Goal: Task Accomplishment & Management: Use online tool/utility

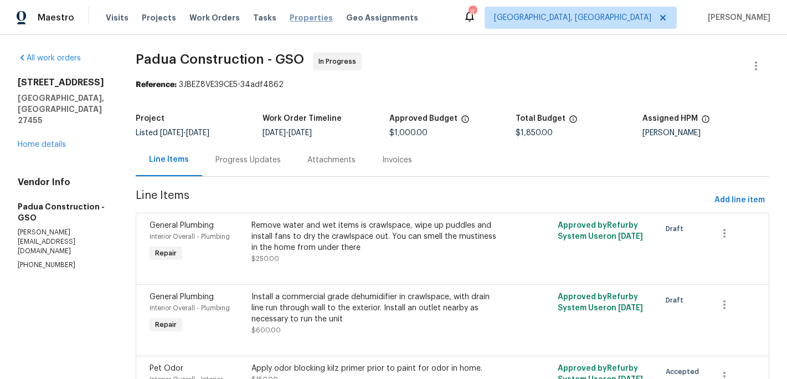
click at [294, 22] on span "Properties" at bounding box center [311, 17] width 43 height 11
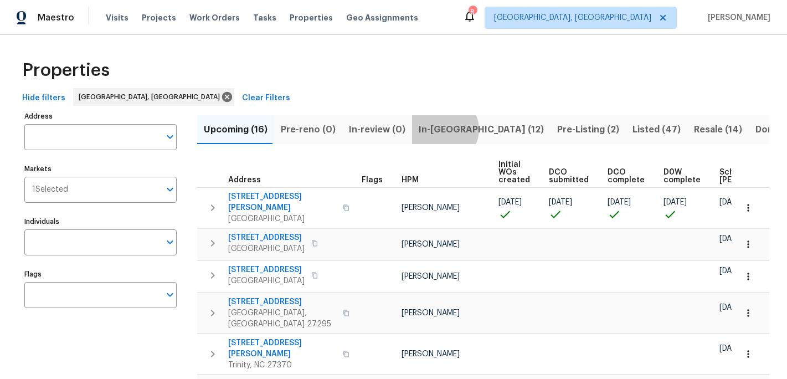
click at [437, 129] on span "In-[GEOGRAPHIC_DATA] (12)" at bounding box center [481, 130] width 125 height 16
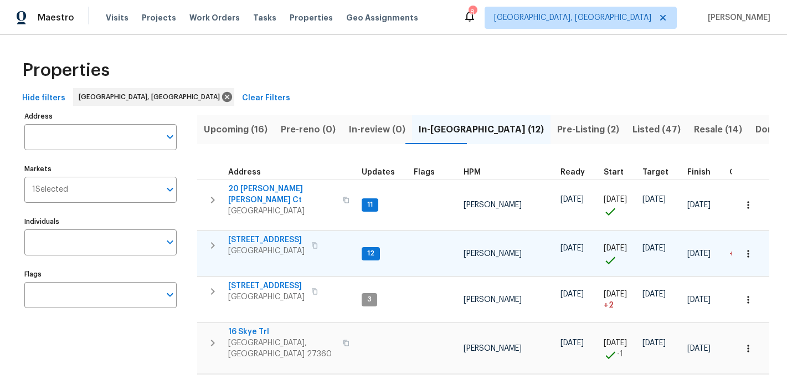
click at [262, 239] on span "[STREET_ADDRESS]" at bounding box center [266, 239] width 76 height 11
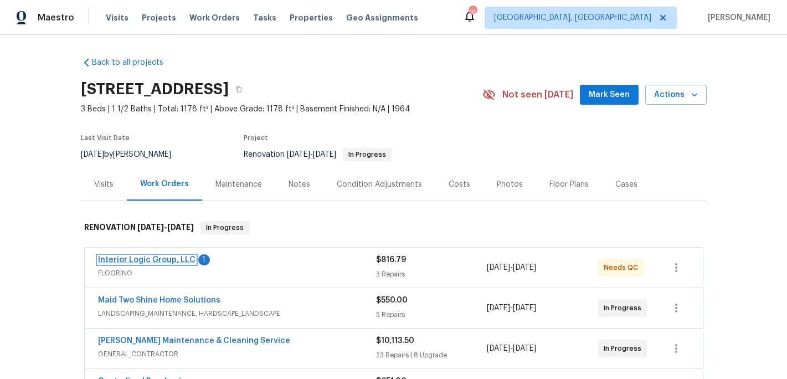
click at [146, 259] on link "Interior Logic Group, LLC" at bounding box center [146, 260] width 97 height 8
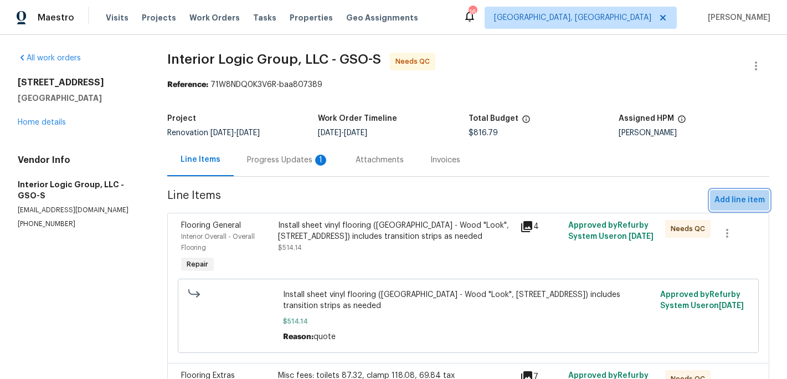
click at [733, 202] on span "Add line item" at bounding box center [739, 200] width 50 height 14
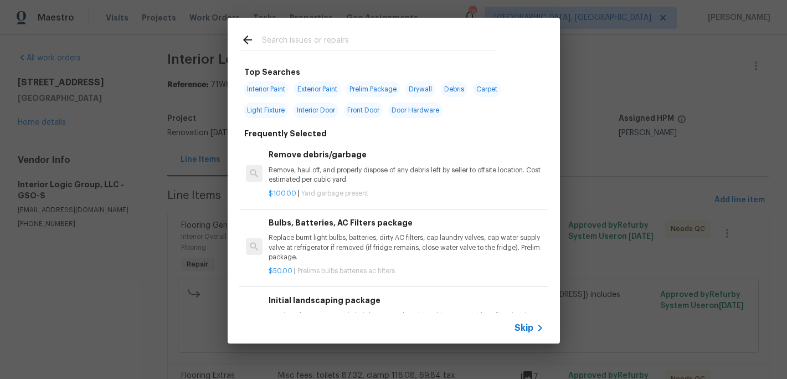
click at [297, 32] on div at bounding box center [369, 40] width 282 height 44
click at [294, 45] on input "text" at bounding box center [379, 41] width 235 height 17
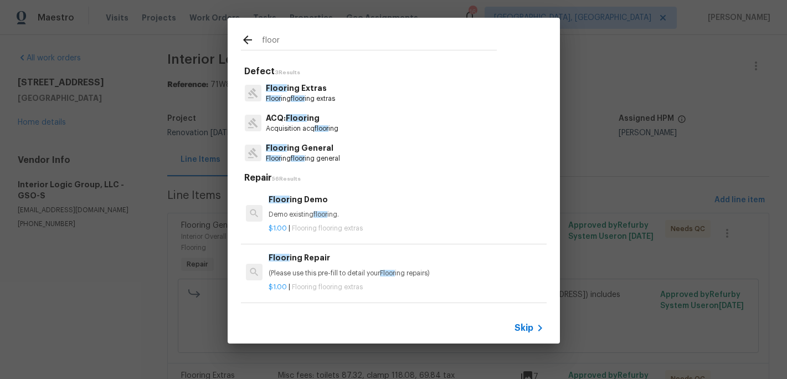
type input "floor"
click at [297, 154] on p "Floor ing floor ing general" at bounding box center [303, 158] width 74 height 9
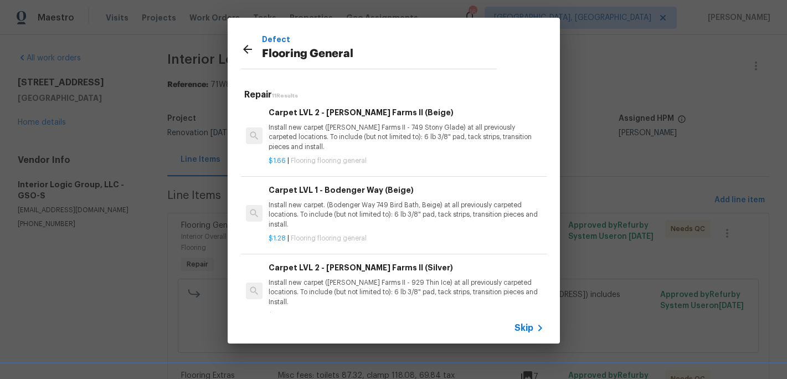
scroll to position [413, 0]
click at [337, 199] on div "Carpet LVL 1 - Bodenger Way (Beige) Install new carpet. (Bodenger Way 749 Bird …" at bounding box center [406, 205] width 275 height 45
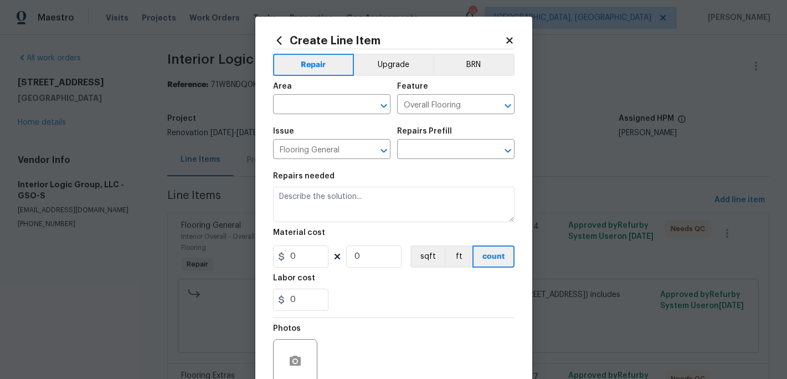
type input "Carpet LVL 1 - Bodenger Way (Beige) $1.28"
type textarea "Install new carpet. (Bodenger Way 749 Bird Bath, Beige) at all previously carpe…"
type input "1.28"
type input "1"
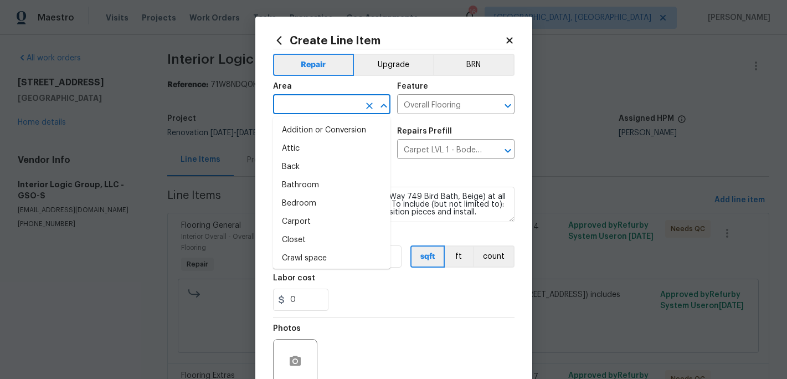
click at [312, 107] on input "text" at bounding box center [316, 105] width 86 height 17
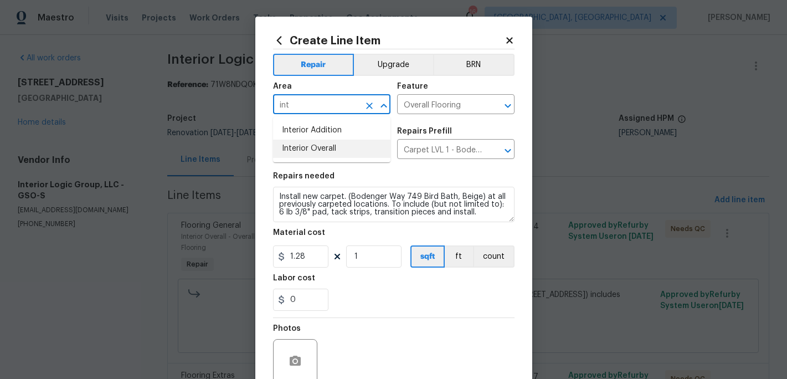
click at [313, 147] on li "Interior Overall" at bounding box center [331, 149] width 117 height 18
type input "Interior Overall"
click at [313, 256] on input "1.28" at bounding box center [300, 256] width 55 height 22
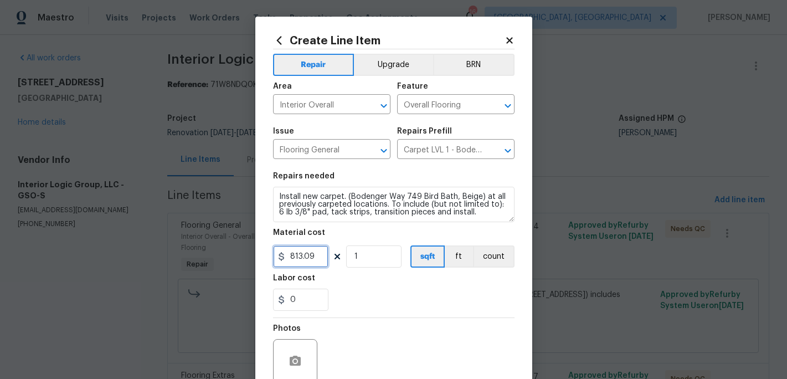
type input "813.09"
click at [377, 291] on div "0" at bounding box center [393, 300] width 241 height 22
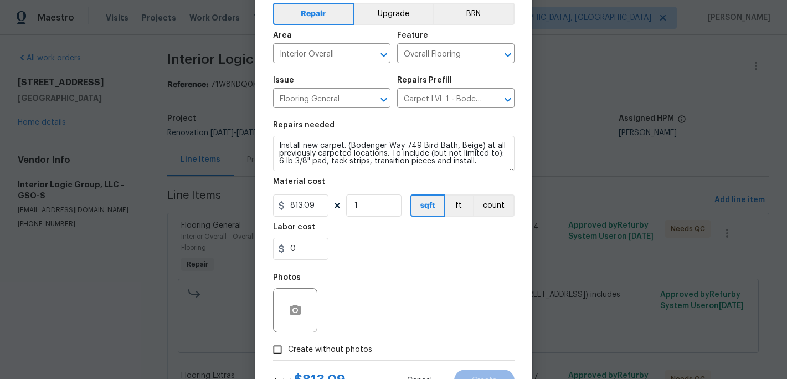
scroll to position [99, 0]
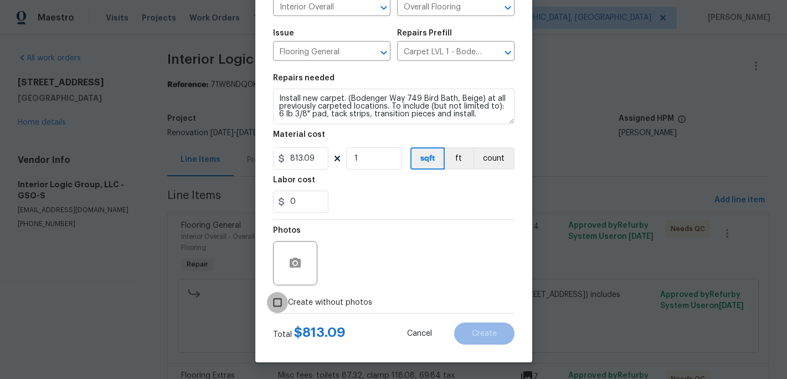
click at [281, 299] on input "Create without photos" at bounding box center [277, 302] width 21 height 21
checkbox input "true"
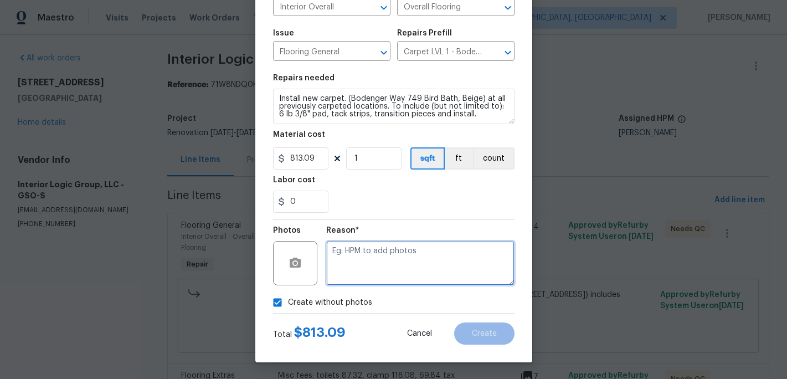
click at [339, 274] on textarea at bounding box center [420, 263] width 188 height 44
type textarea "c"
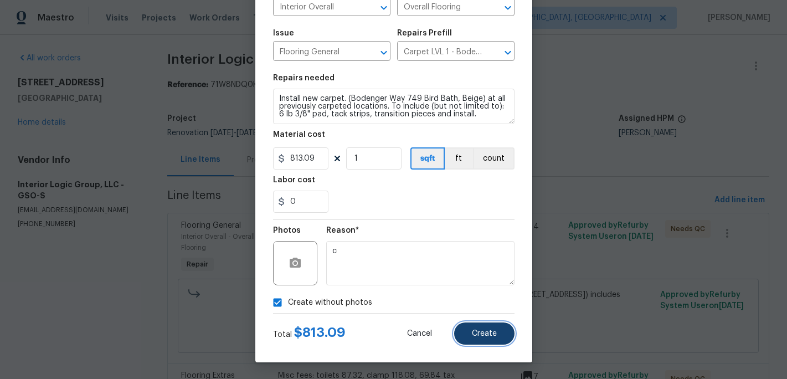
click at [506, 337] on button "Create" at bounding box center [484, 333] width 60 height 22
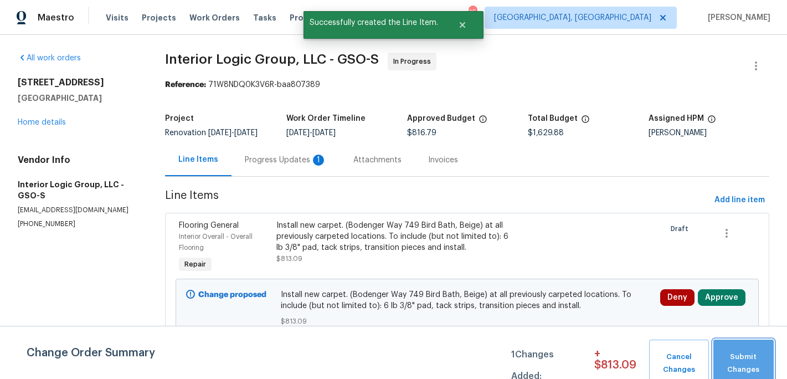
click at [758, 353] on span "Submit Changes" at bounding box center [743, 363] width 49 height 25
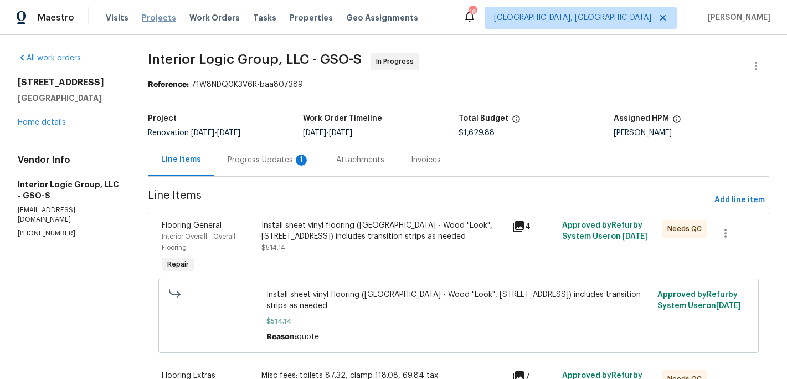
click at [155, 15] on span "Projects" at bounding box center [159, 17] width 34 height 11
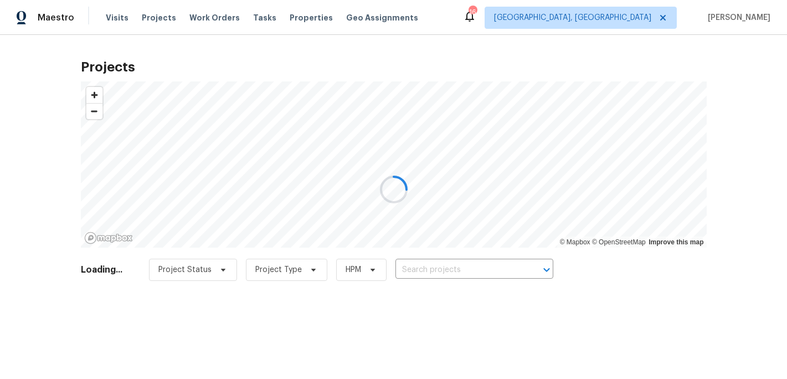
click at [424, 267] on div at bounding box center [393, 189] width 787 height 379
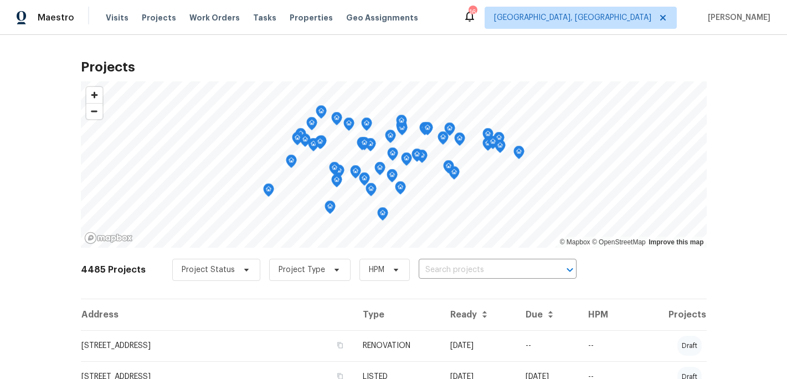
click at [424, 267] on input "text" at bounding box center [482, 269] width 127 height 17
type input "5605"
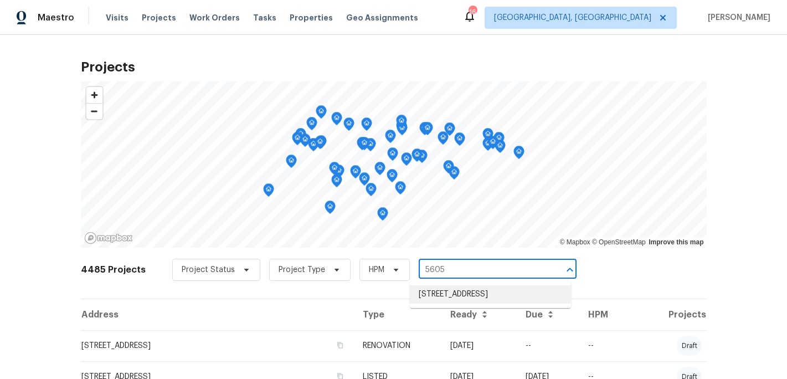
click at [475, 300] on li "[STREET_ADDRESS]" at bounding box center [490, 294] width 161 height 18
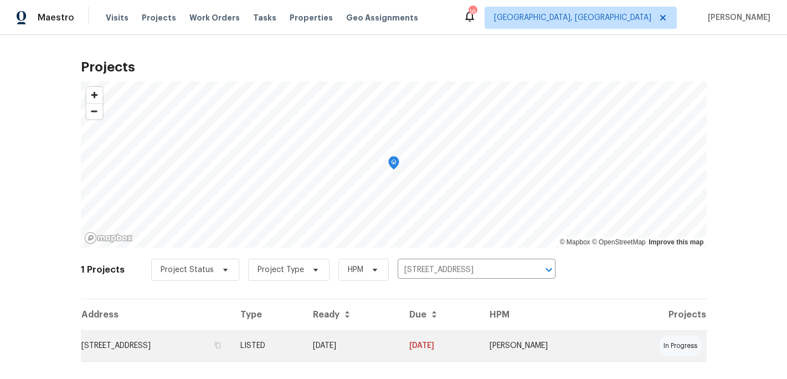
click at [227, 343] on td "[STREET_ADDRESS]" at bounding box center [156, 345] width 151 height 31
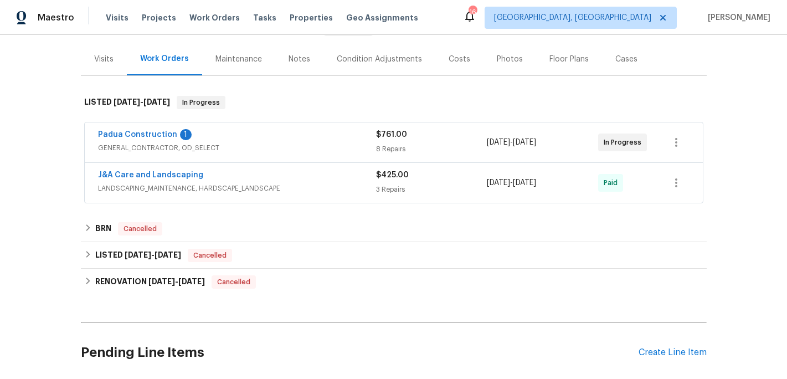
scroll to position [190, 0]
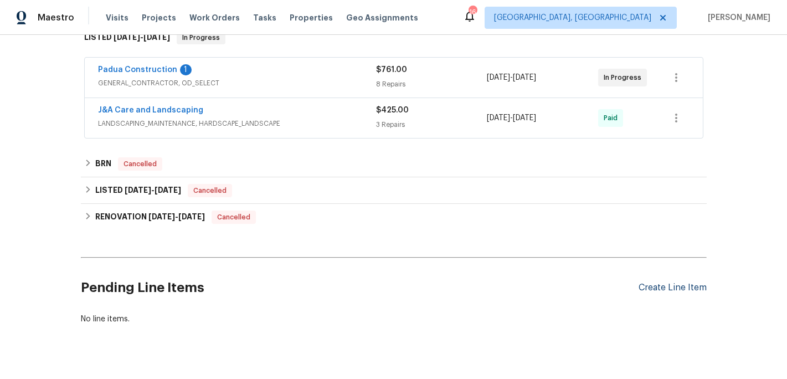
click at [660, 291] on div "Create Line Item" at bounding box center [672, 287] width 68 height 11
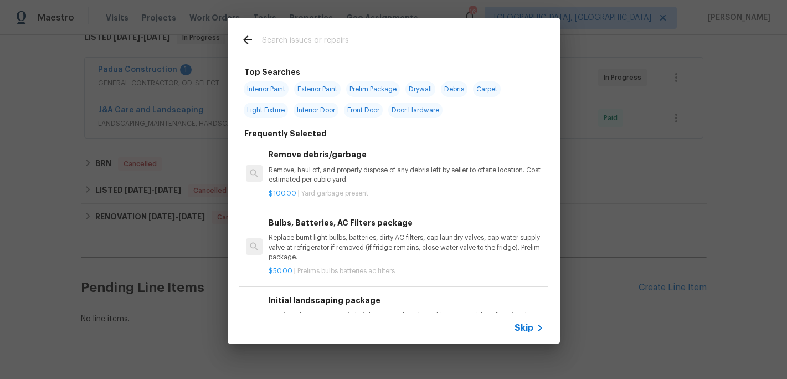
click at [280, 51] on div at bounding box center [369, 40] width 282 height 44
click at [277, 33] on input "text" at bounding box center [379, 41] width 235 height 17
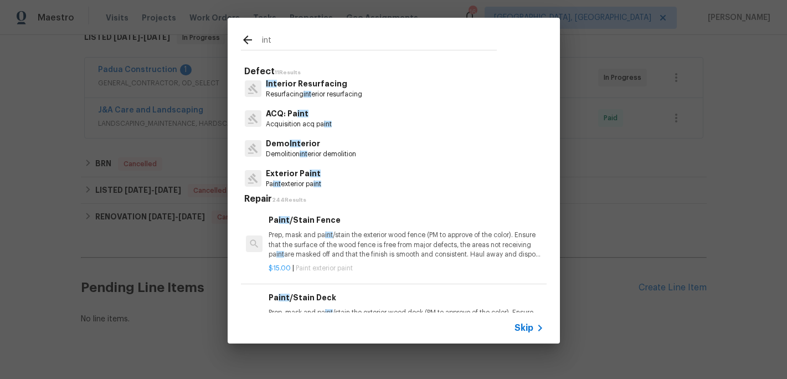
scroll to position [14, 0]
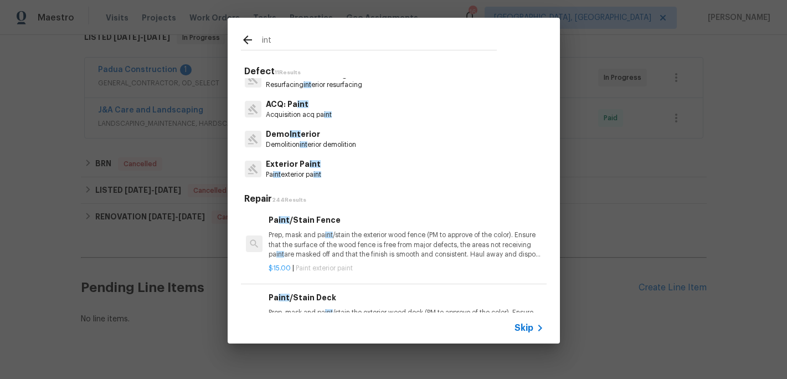
type input "int"
click at [305, 144] on span "int" at bounding box center [304, 144] width 8 height 7
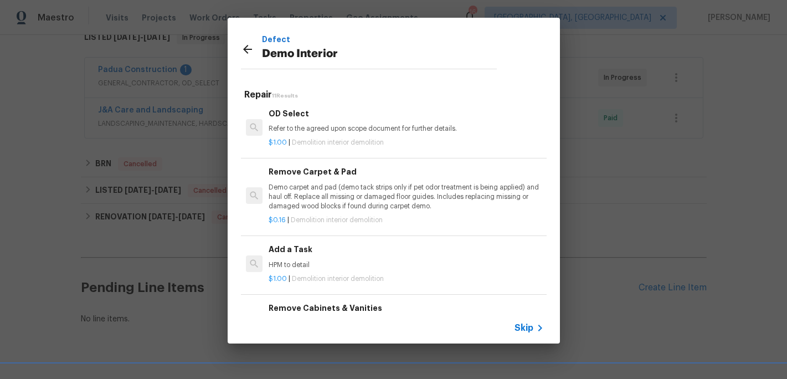
scroll to position [521, 0]
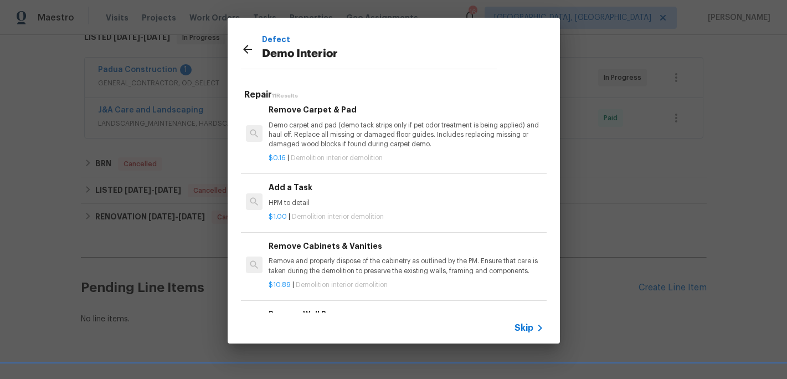
click at [282, 202] on p "HPM to detail" at bounding box center [406, 202] width 275 height 9
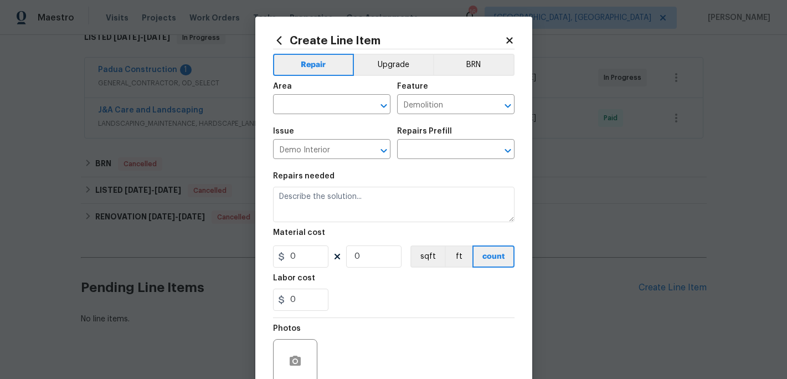
type input "Add a Task $1.00"
type textarea "HPM to detail"
type input "1"
click at [301, 108] on input "text" at bounding box center [316, 105] width 86 height 17
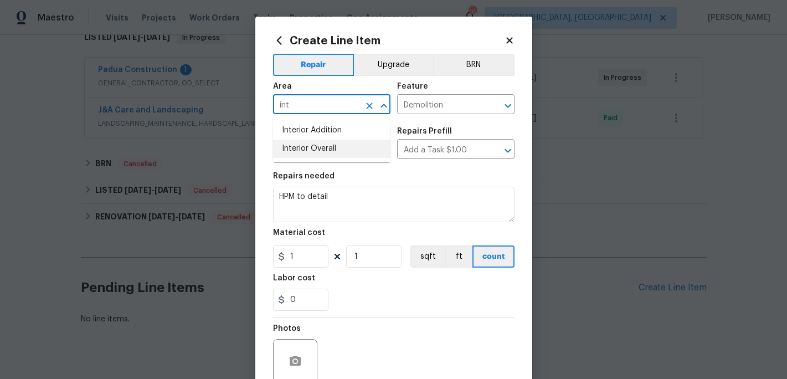
click at [311, 148] on li "Interior Overall" at bounding box center [331, 149] width 117 height 18
type input "Interior Overall"
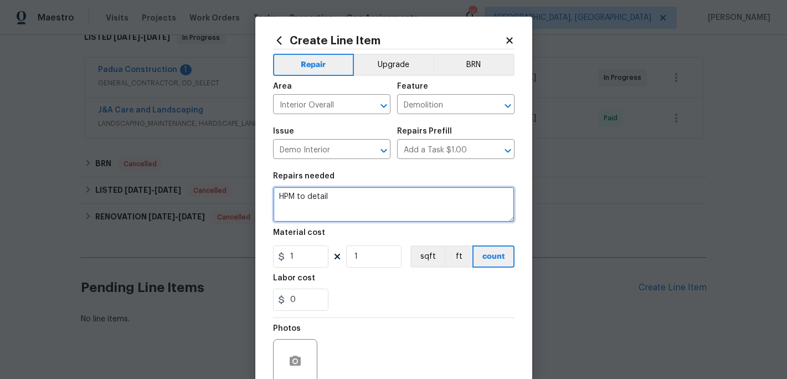
click at [341, 199] on textarea "HPM to detail" at bounding box center [393, 204] width 241 height 35
click at [385, 149] on icon "Open" at bounding box center [383, 150] width 6 height 4
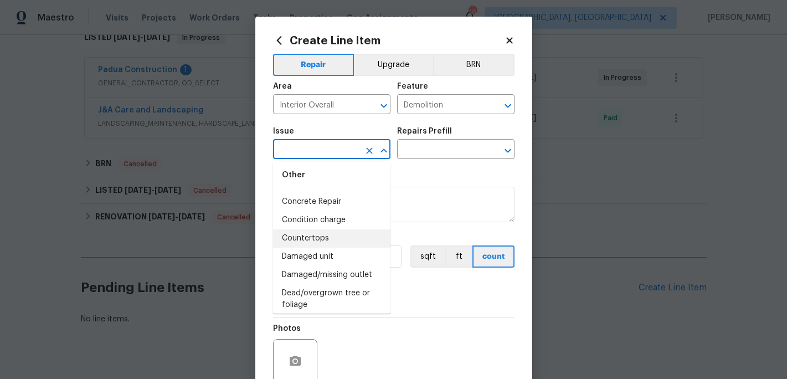
scroll to position [0, 0]
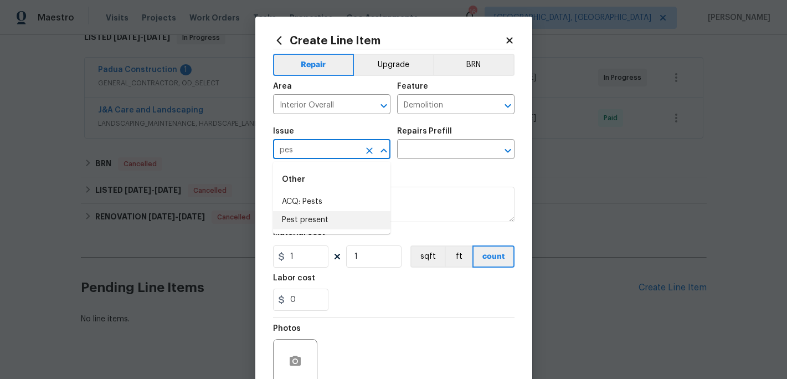
click at [311, 220] on li "Pest present" at bounding box center [331, 220] width 117 height 18
type input "Pest present"
click at [428, 146] on input "text" at bounding box center [440, 150] width 86 height 17
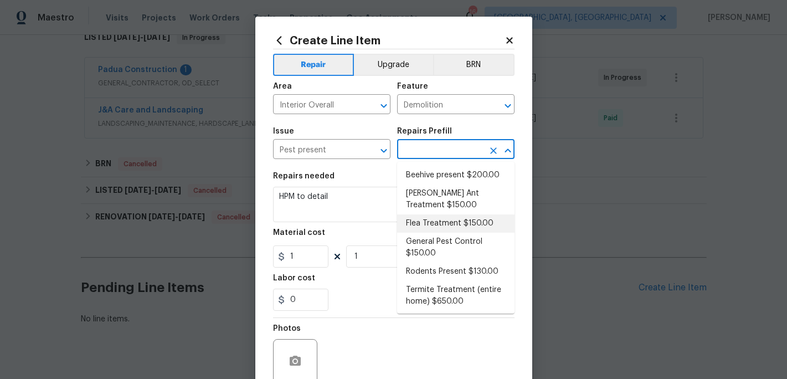
scroll to position [2, 0]
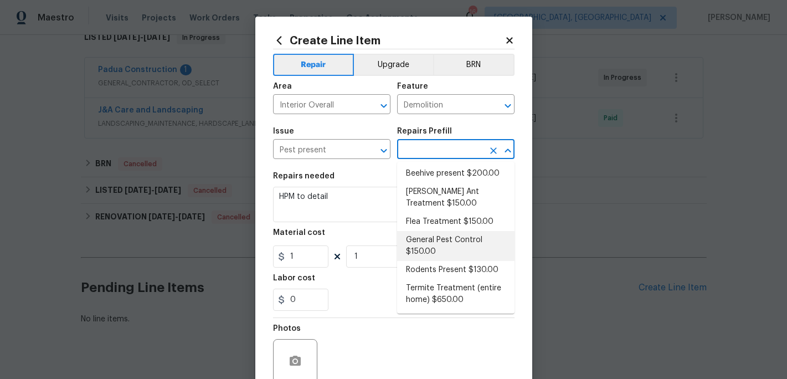
click at [438, 246] on li "General Pest Control $150.00" at bounding box center [455, 246] width 117 height 30
type input "Pests"
type input "General Pest Control $150.00"
type textarea "General pest treatment for active pest/insect infestation - non termite"
type input "150"
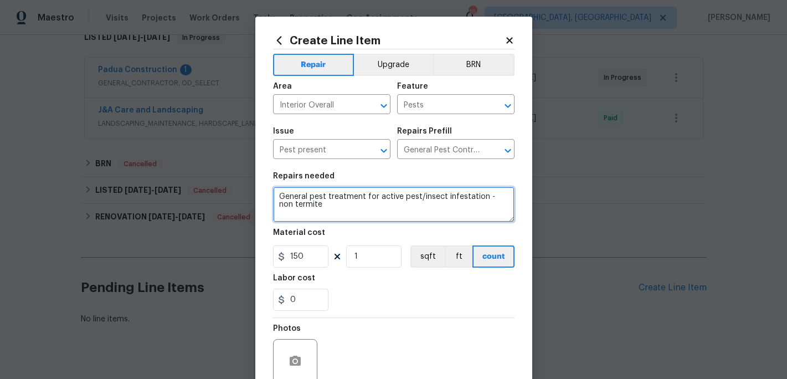
click at [313, 209] on textarea "General pest treatment for active pest/insect infestation - non termite" at bounding box center [393, 204] width 241 height 35
type textarea "G"
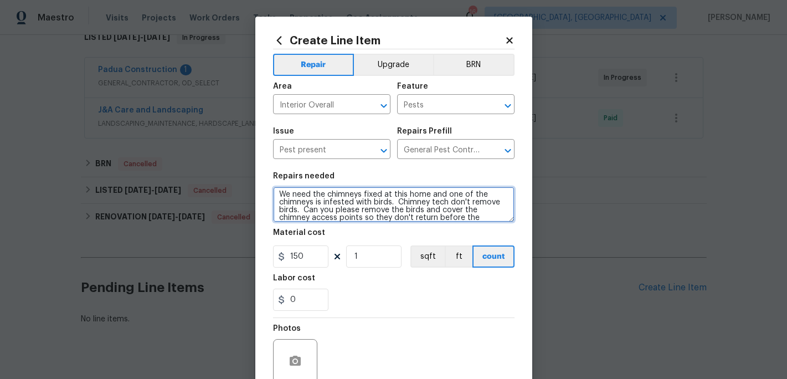
scroll to position [10, 0]
type textarea "We need the chimneys fixed at this home and one of the chimneys is infested wit…"
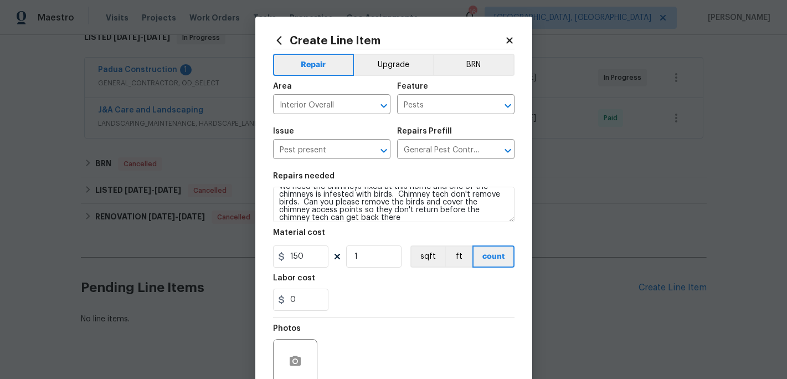
click at [347, 293] on div "0" at bounding box center [393, 300] width 241 height 22
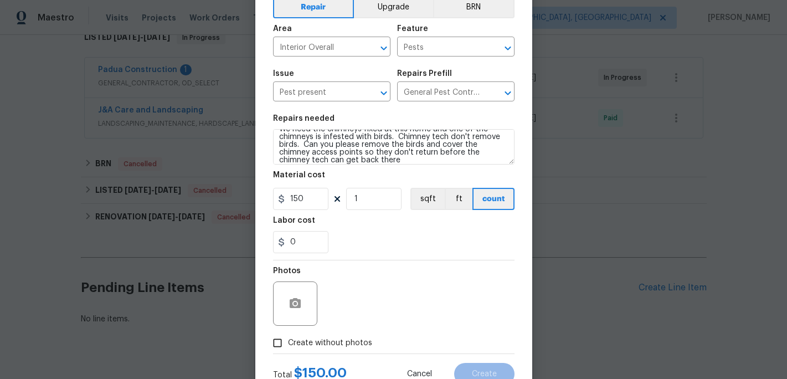
scroll to position [99, 0]
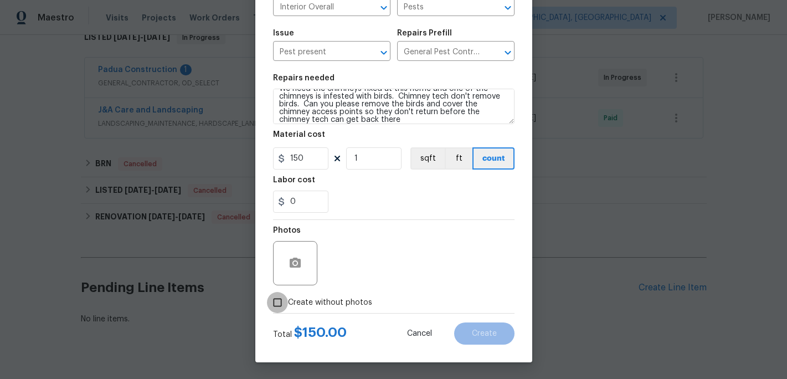
click at [286, 301] on input "Create without photos" at bounding box center [277, 302] width 21 height 21
checkbox input "true"
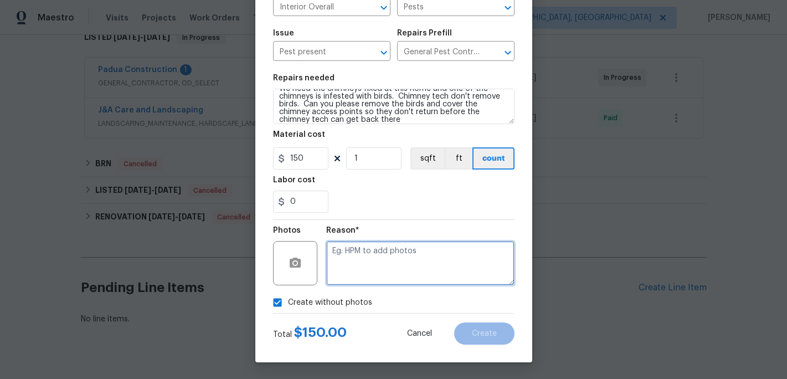
click at [352, 271] on textarea at bounding box center [420, 263] width 188 height 44
type textarea "c"
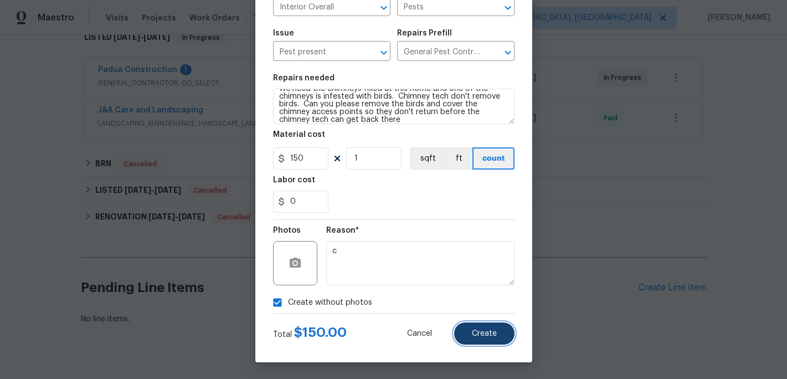
click at [485, 338] on button "Create" at bounding box center [484, 333] width 60 height 22
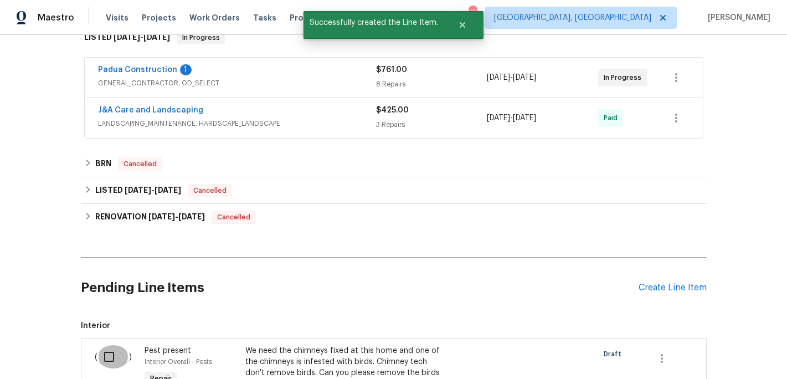
click at [112, 360] on input "checkbox" at bounding box center [113, 356] width 32 height 23
checkbox input "true"
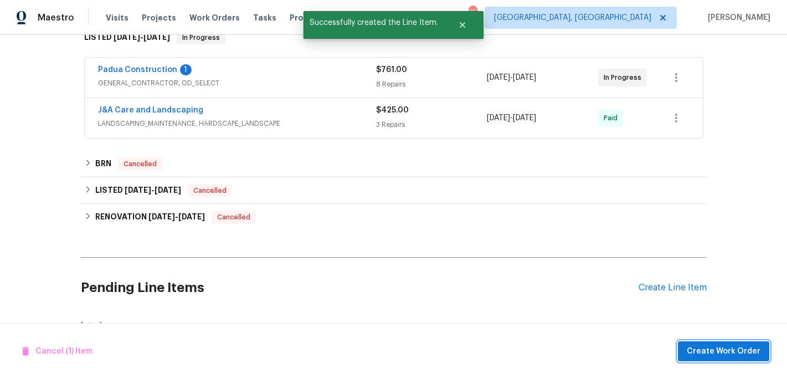
click at [703, 357] on span "Create Work Order" at bounding box center [724, 351] width 74 height 14
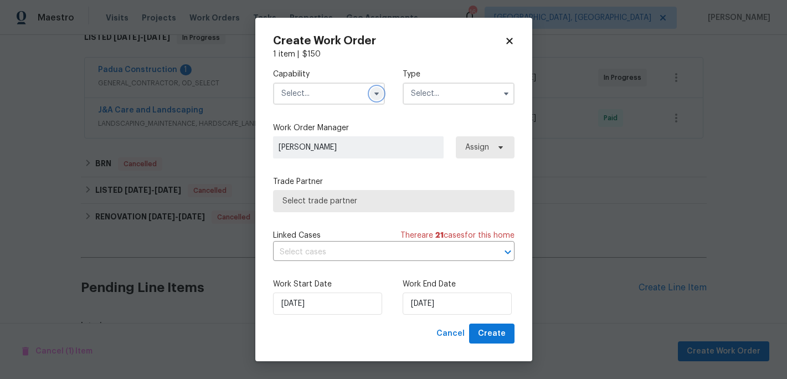
click at [374, 90] on icon "button" at bounding box center [376, 93] width 9 height 9
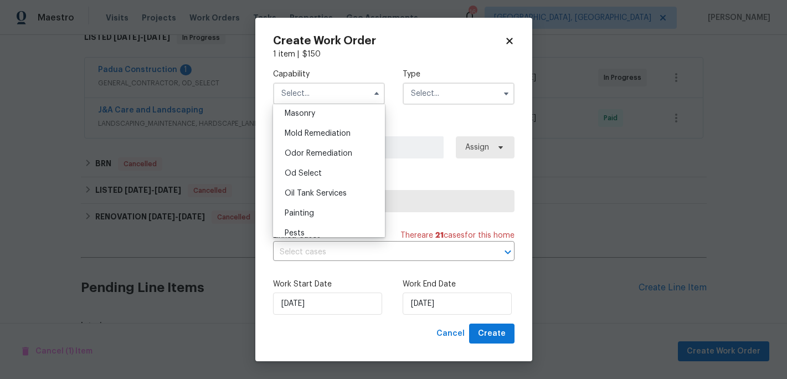
scroll to position [839, 0]
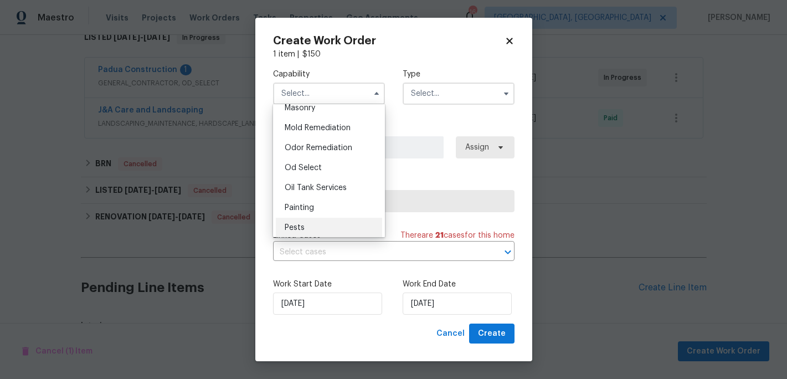
click at [309, 228] on div "Pests" at bounding box center [329, 228] width 106 height 20
type input "Pests"
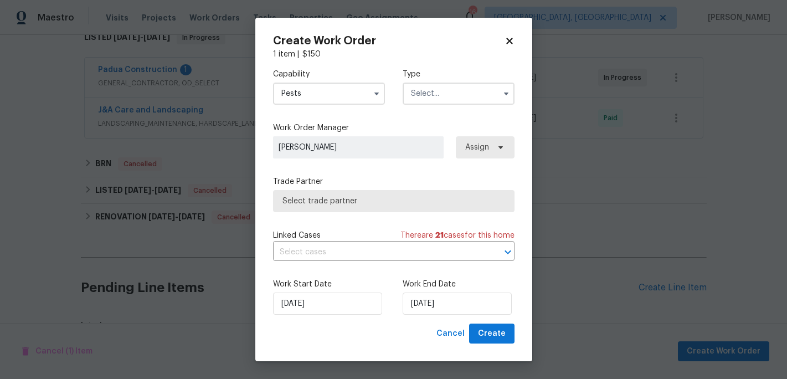
click at [347, 193] on span "Select trade partner" at bounding box center [393, 201] width 241 height 22
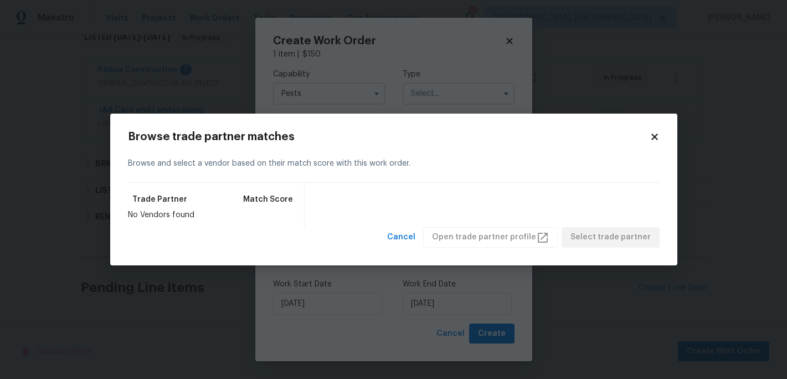
click at [654, 135] on icon at bounding box center [655, 137] width 10 height 10
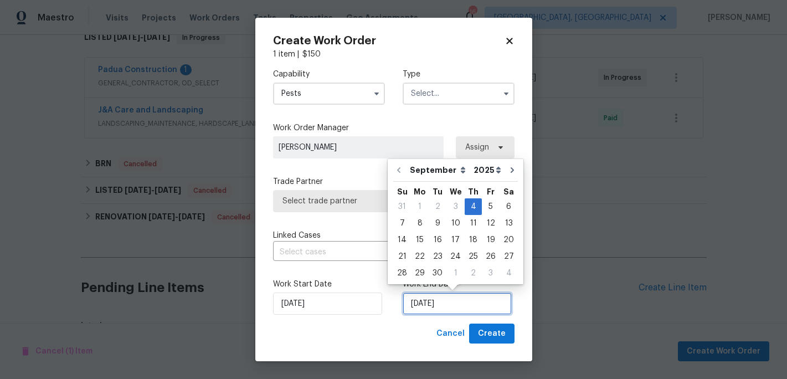
click at [424, 297] on input "9/4/2025" at bounding box center [457, 303] width 109 height 22
click at [432, 221] on div "9" at bounding box center [438, 223] width 18 height 16
click at [419, 300] on input "9/9/2025" at bounding box center [457, 303] width 109 height 22
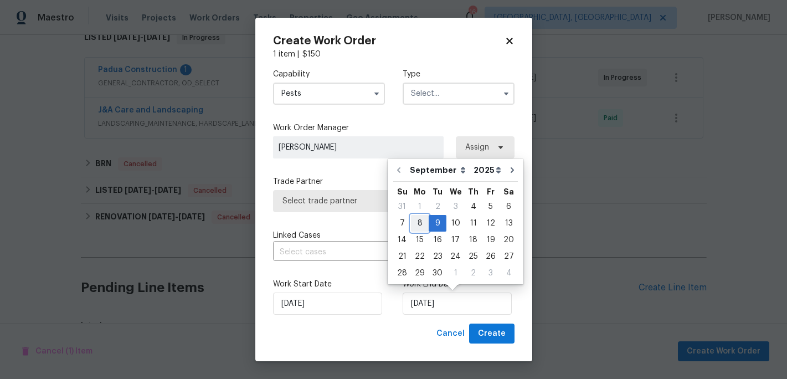
click at [417, 219] on div "8" at bounding box center [420, 223] width 18 height 16
type input "9/8/2025"
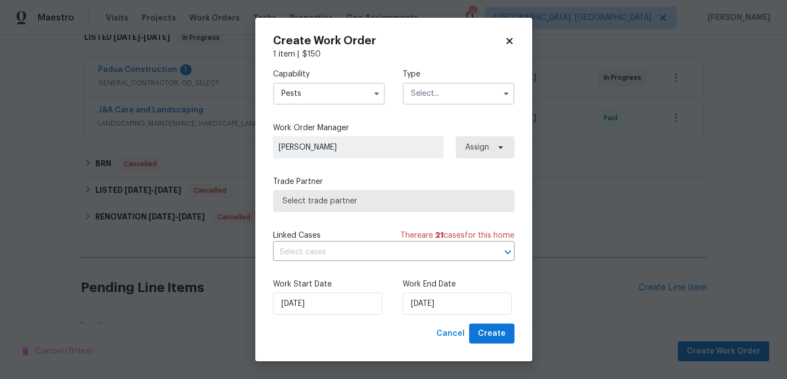
click at [473, 94] on input "text" at bounding box center [459, 94] width 112 height 22
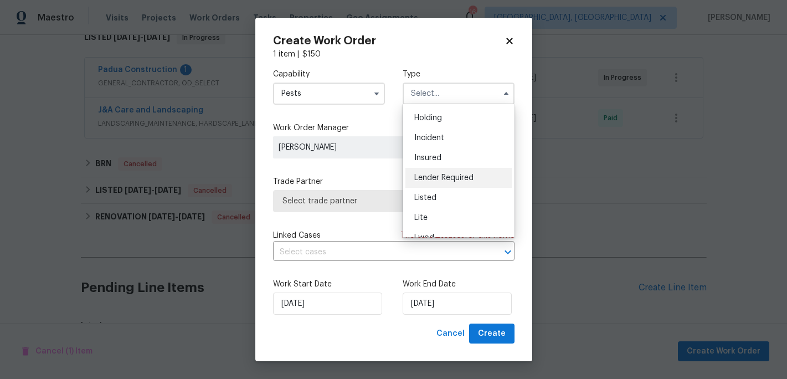
scroll to position [39, 0]
click at [432, 195] on span "Listed" at bounding box center [425, 197] width 22 height 8
type input "Listed"
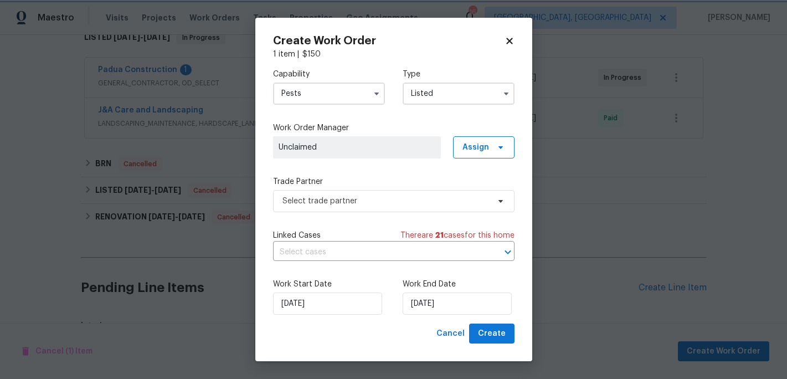
scroll to position [0, 0]
click at [348, 197] on span "Select trade partner" at bounding box center [385, 200] width 207 height 11
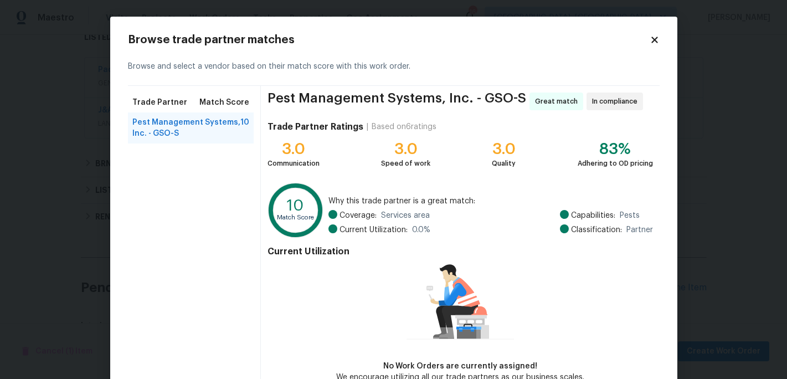
click at [191, 130] on span "Pest Management Systems, Inc. - GSO-S" at bounding box center [186, 128] width 109 height 22
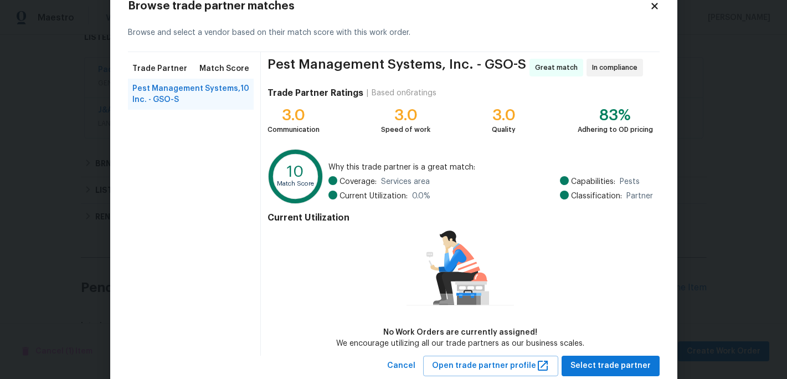
scroll to position [64, 0]
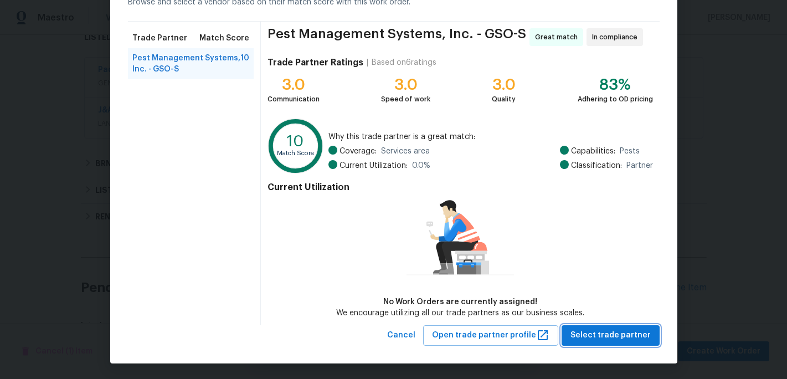
click at [589, 325] on button "Select trade partner" at bounding box center [610, 335] width 98 height 20
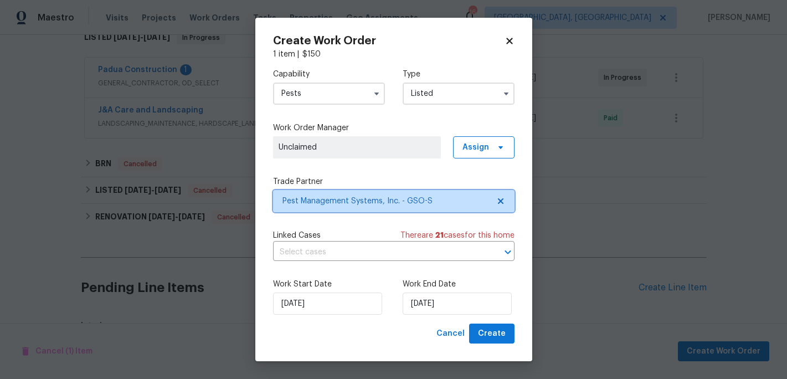
scroll to position [0, 0]
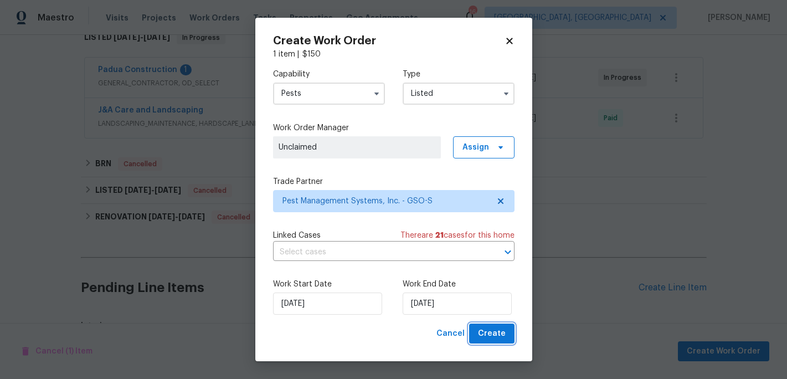
click at [497, 332] on span "Create" at bounding box center [492, 334] width 28 height 14
checkbox input "false"
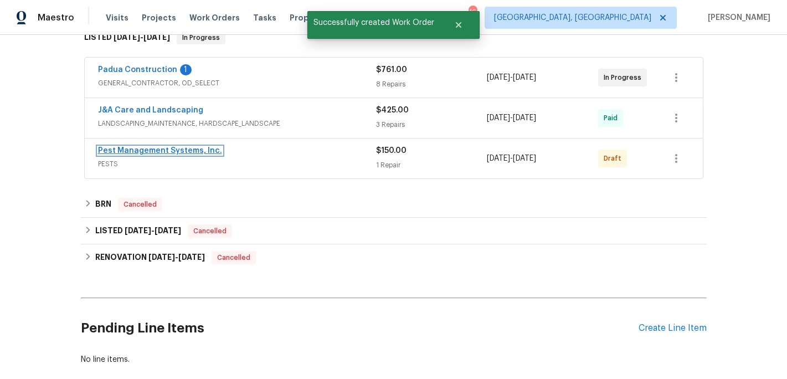
click at [173, 150] on link "Pest Management Systems, Inc." at bounding box center [160, 151] width 124 height 8
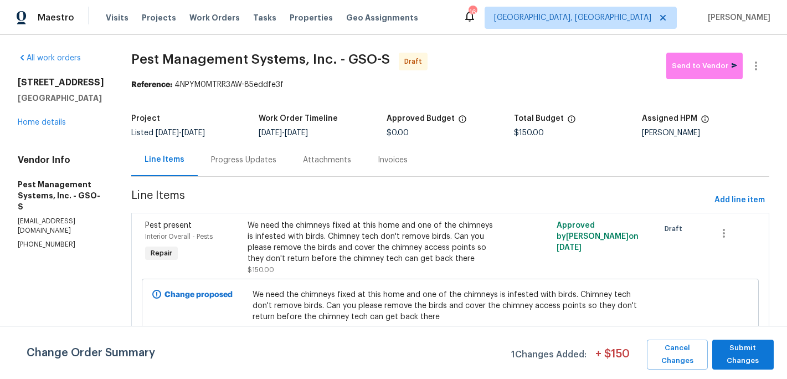
click at [246, 162] on div "Progress Updates" at bounding box center [243, 159] width 65 height 11
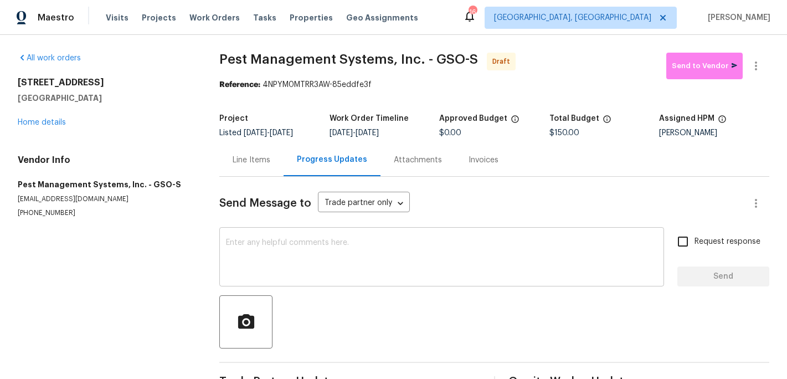
scroll to position [33, 0]
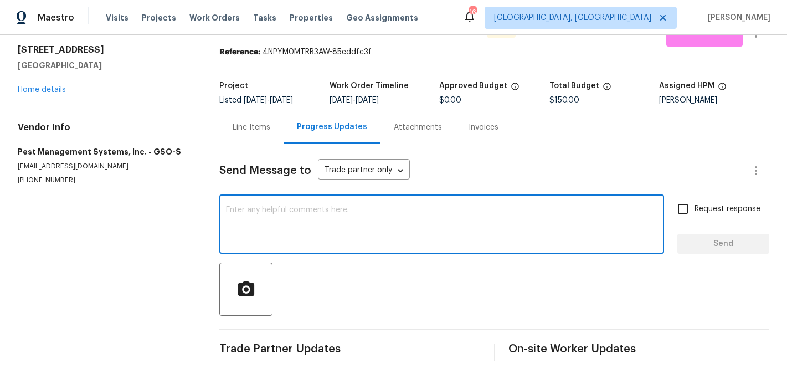
click at [244, 210] on textarea at bounding box center [441, 225] width 431 height 39
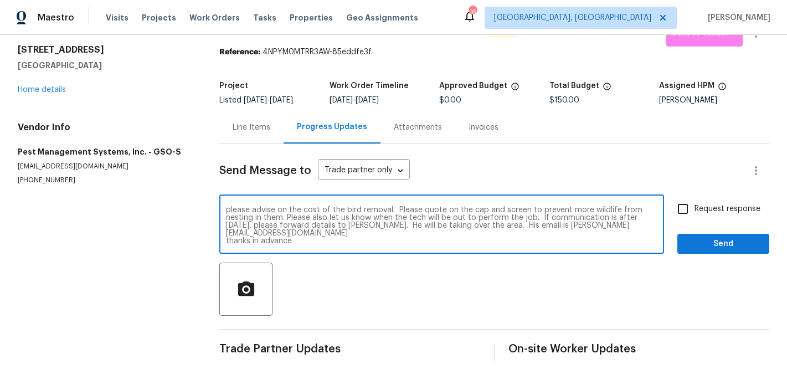
type textarea "please advise on the cost of the bird removal. Please quote on the cap and scre…"
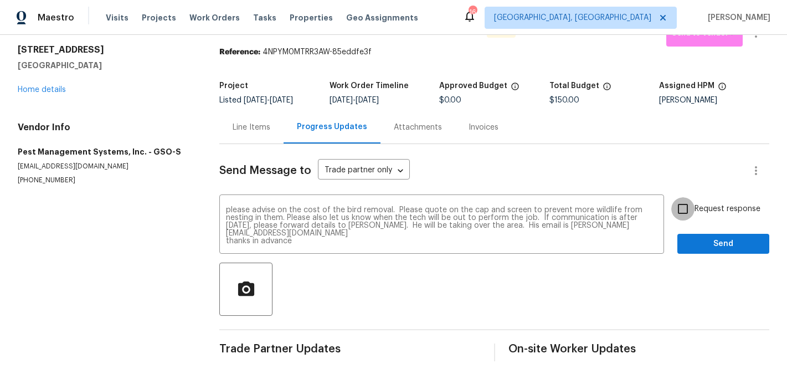
click at [680, 208] on input "Request response" at bounding box center [682, 208] width 23 height 23
checkbox input "true"
click at [699, 244] on span "Send" at bounding box center [723, 244] width 74 height 14
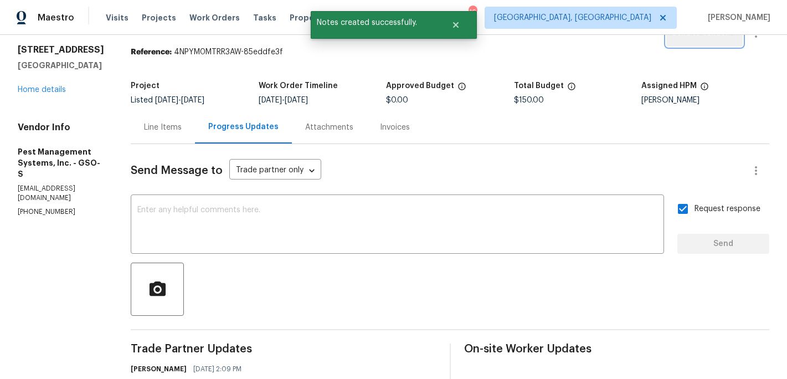
click at [707, 35] on span "Send to Vendor" at bounding box center [704, 33] width 65 height 13
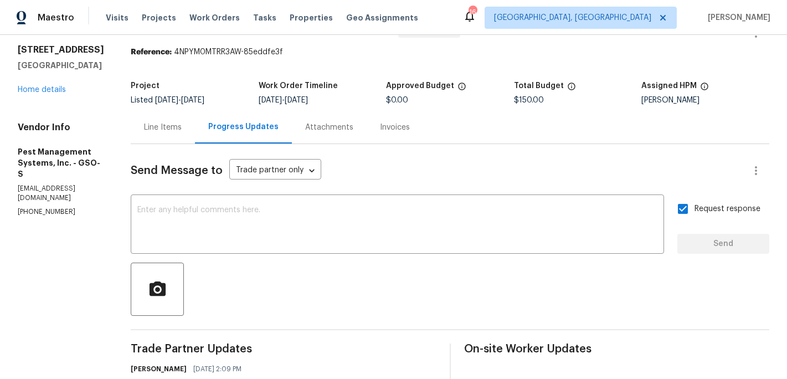
click at [152, 123] on div "Line Items" at bounding box center [163, 127] width 38 height 11
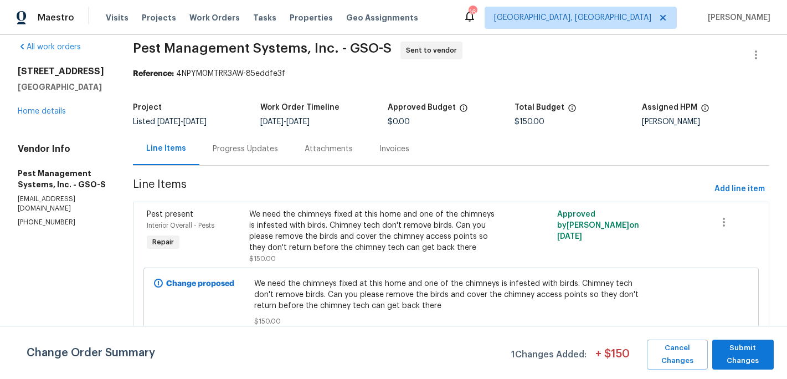
scroll to position [11, 0]
click at [57, 114] on link "Home details" at bounding box center [42, 111] width 48 height 8
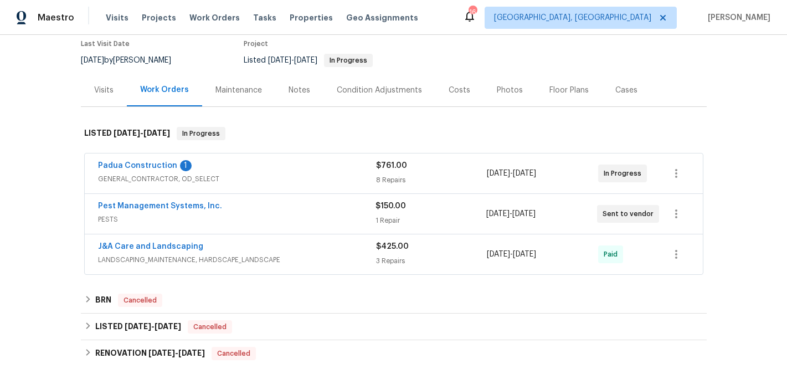
scroll to position [95, 0]
click at [154, 162] on link "Padua Construction" at bounding box center [137, 165] width 79 height 8
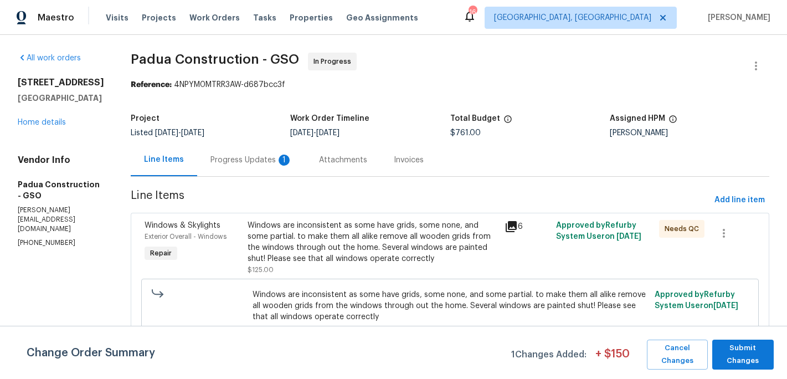
click at [248, 163] on div "Progress Updates 1" at bounding box center [251, 159] width 82 height 11
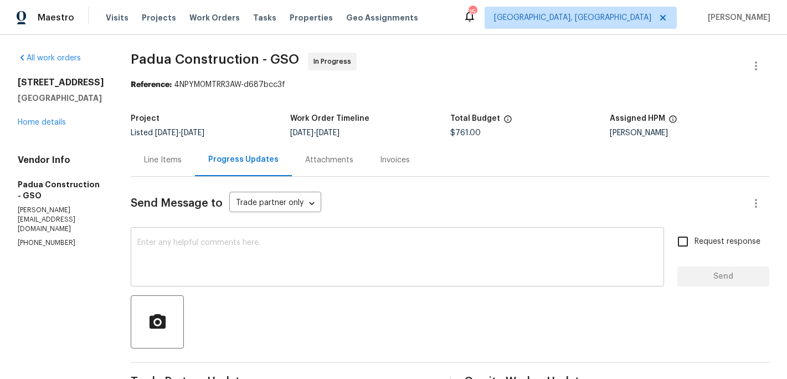
click at [201, 255] on textarea at bounding box center [397, 258] width 520 height 39
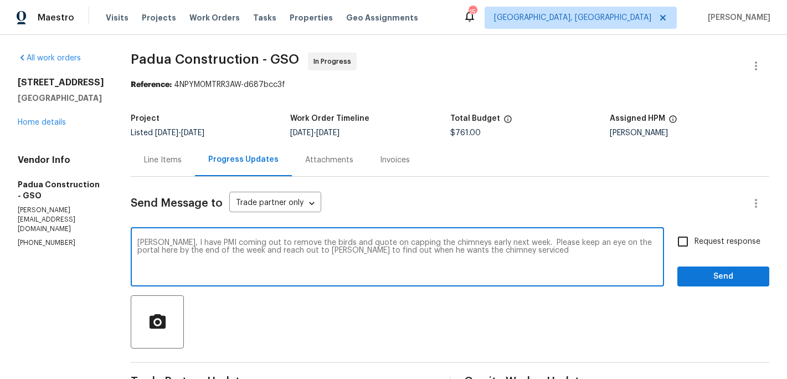
type textarea "Daniela, I have PMI coming out to remove the birds and quote on capping the chi…"
click at [680, 244] on input "Request response" at bounding box center [682, 241] width 23 height 23
checkbox input "true"
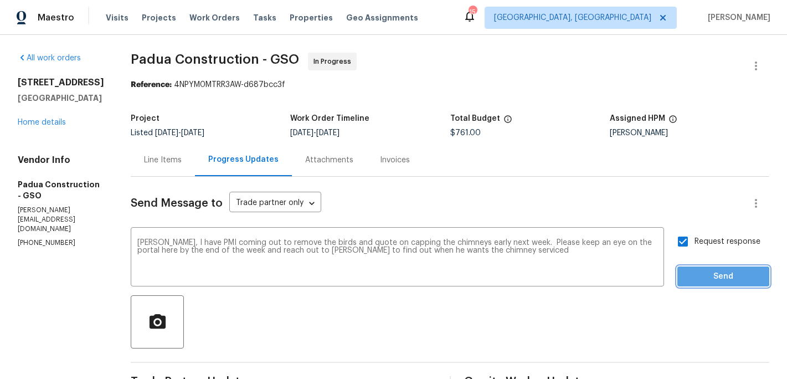
click at [697, 274] on span "Send" at bounding box center [723, 277] width 74 height 14
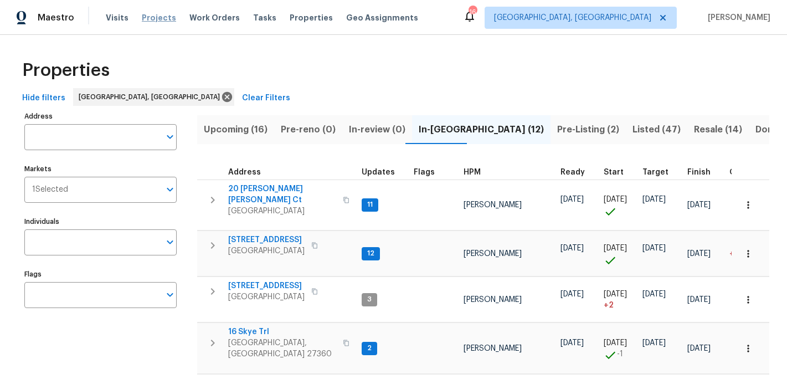
click at [157, 18] on span "Projects" at bounding box center [159, 17] width 34 height 11
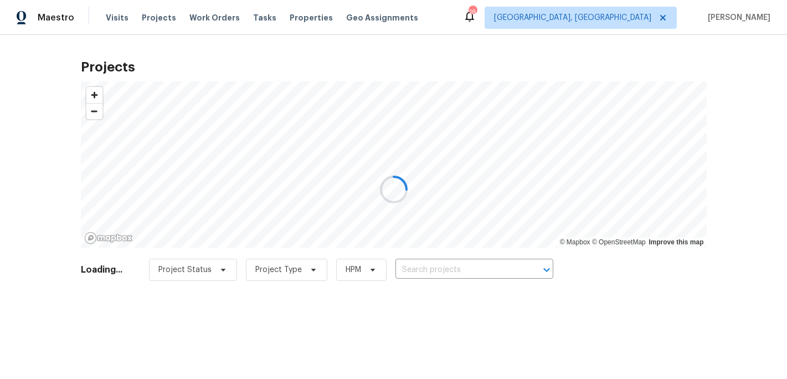
click at [410, 269] on div at bounding box center [393, 189] width 787 height 379
